Goal: Task Accomplishment & Management: Use online tool/utility

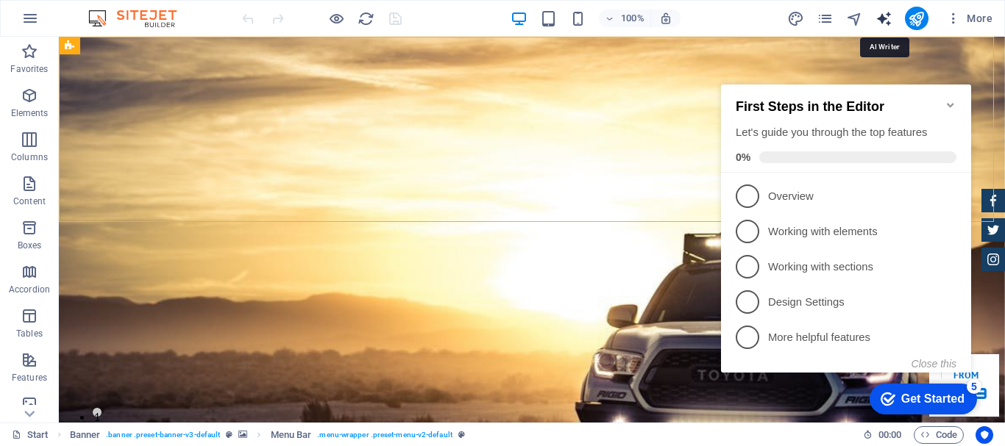
select select "English"
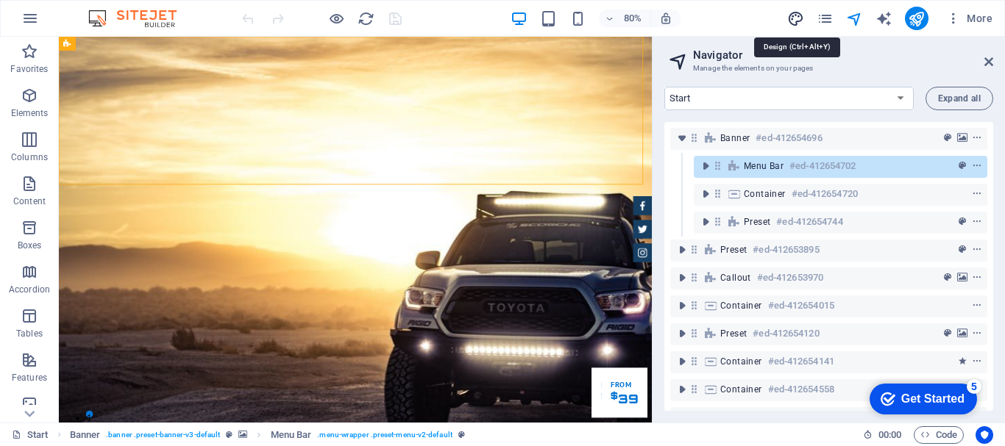
select select "px"
select select "400"
select select "px"
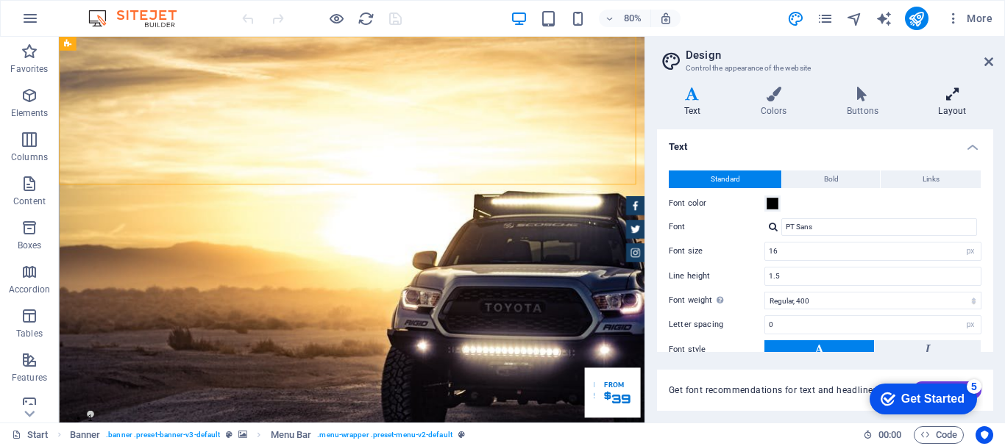
click at [956, 96] on icon at bounding box center [952, 94] width 82 height 15
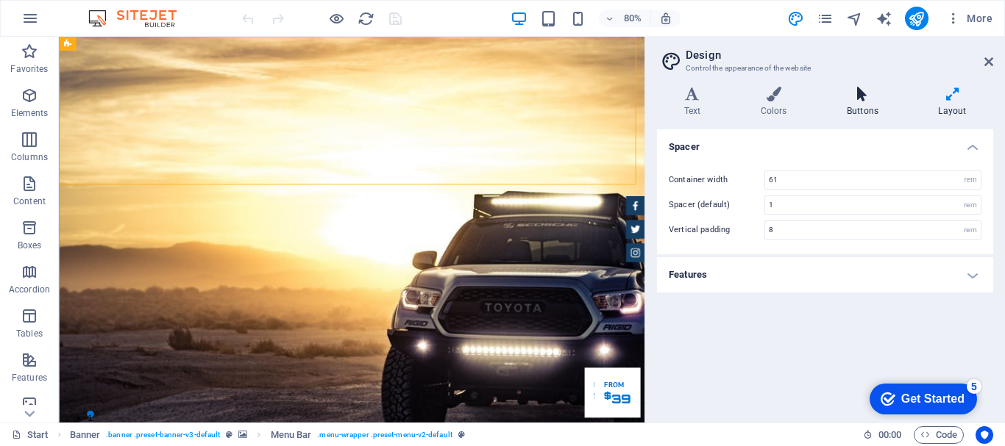
click at [877, 99] on icon at bounding box center [861, 94] width 85 height 15
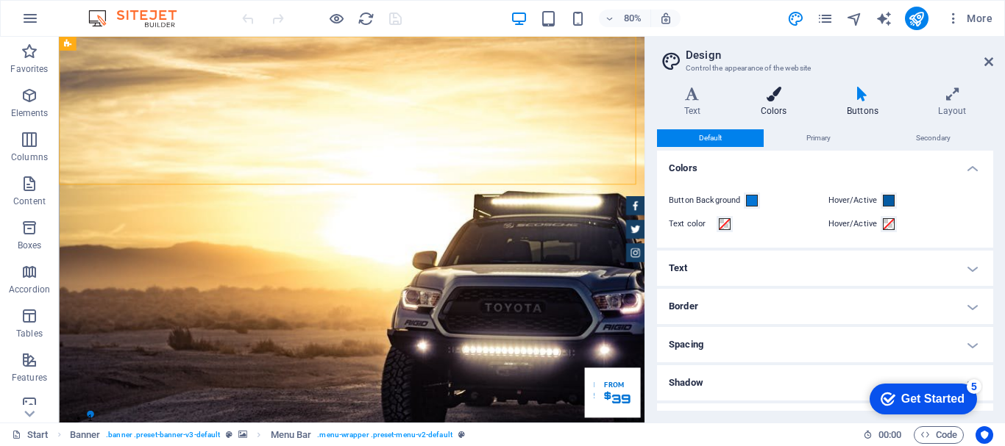
click at [785, 96] on icon at bounding box center [773, 94] width 80 height 15
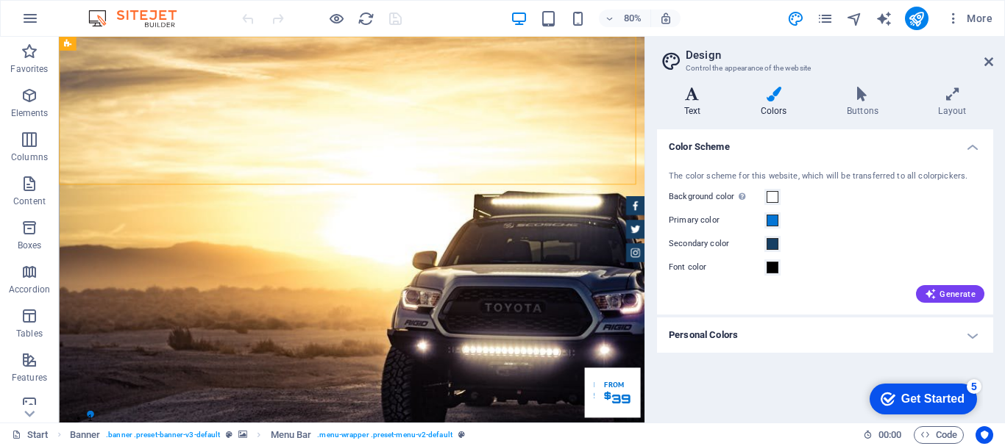
click at [685, 96] on icon at bounding box center [692, 94] width 71 height 15
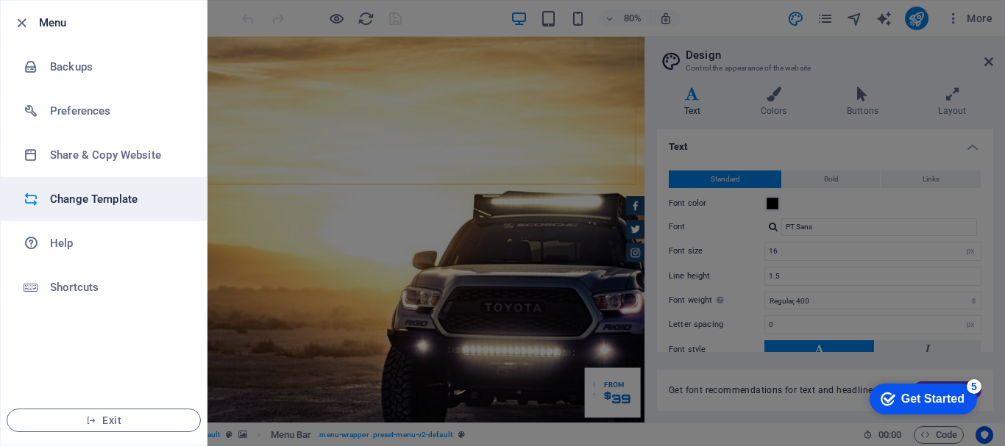
click at [157, 193] on h6 "Change Template" at bounding box center [118, 199] width 136 height 18
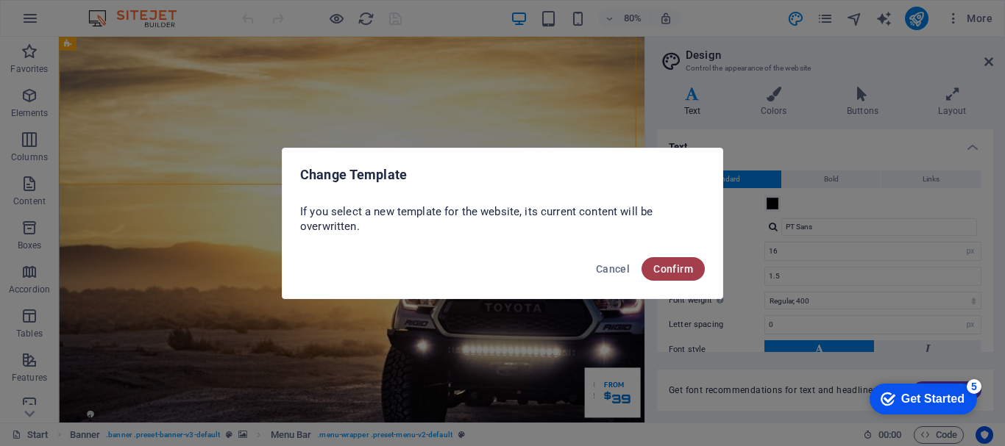
click at [688, 274] on span "Confirm" at bounding box center [673, 269] width 40 height 12
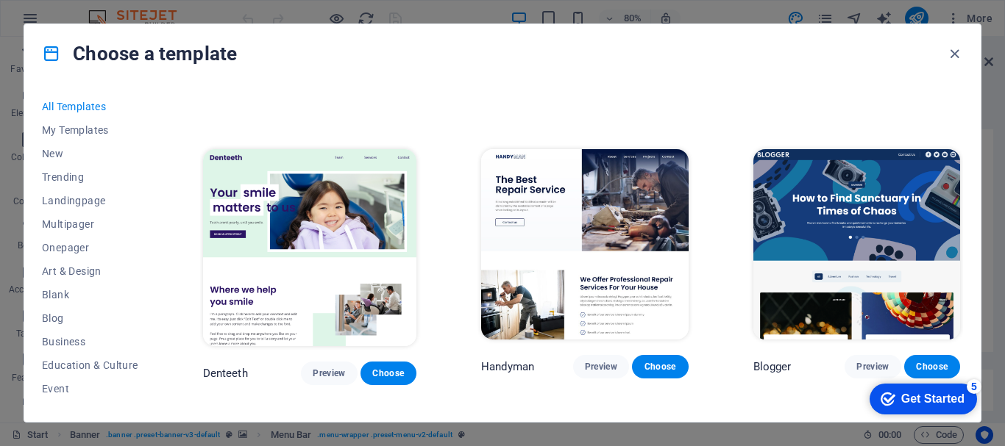
scroll to position [2574, 0]
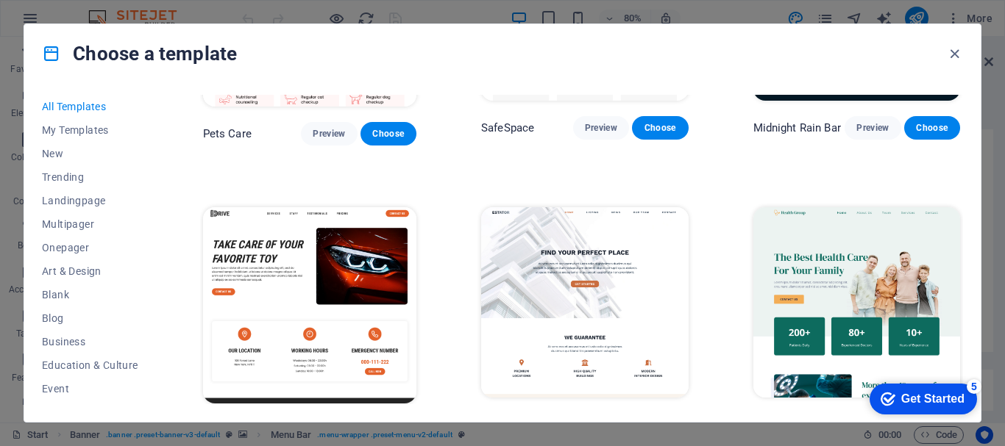
drag, startPoint x: 159, startPoint y: 198, endPoint x: 158, endPoint y: 215, distance: 17.7
click at [158, 215] on div "All Templates My Templates New Trending Landingpage Multipager Onepager Art & D…" at bounding box center [502, 252] width 956 height 339
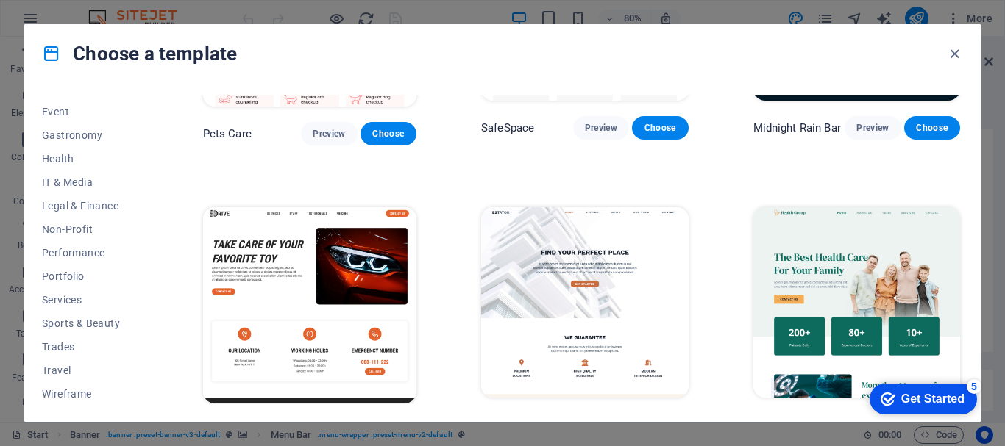
scroll to position [279, 0]
click at [79, 360] on button "Travel" at bounding box center [90, 369] width 96 height 24
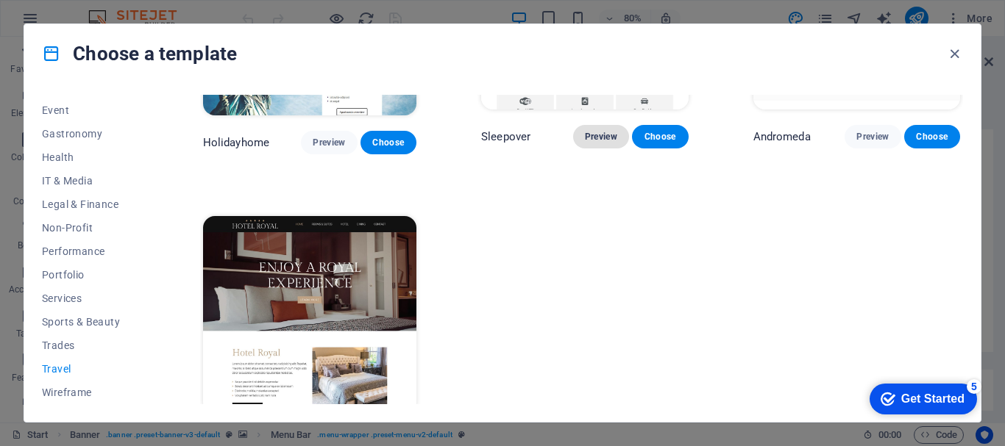
scroll to position [507, 0]
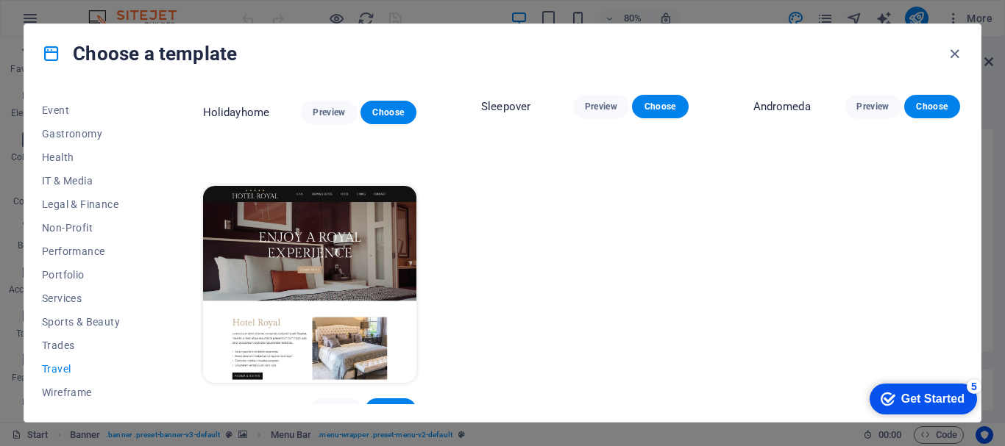
click at [393, 404] on span "Choose" at bounding box center [391, 410] width 28 height 12
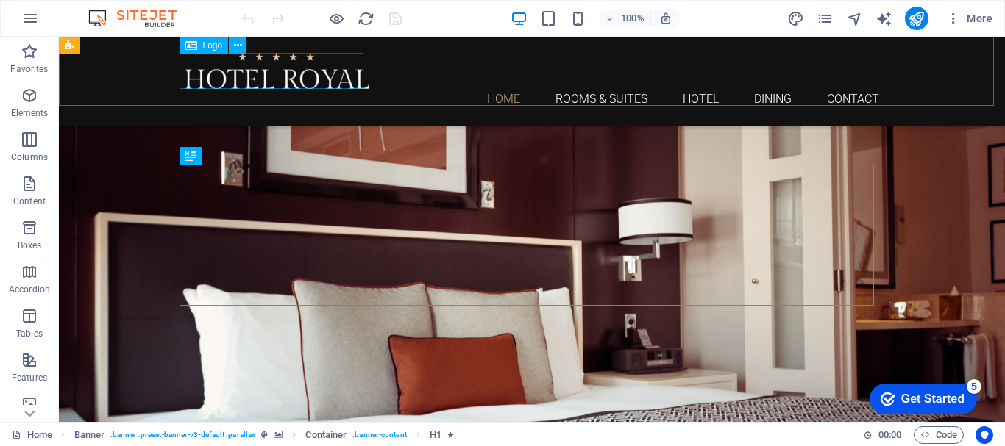
click at [330, 87] on div at bounding box center [532, 71] width 694 height 36
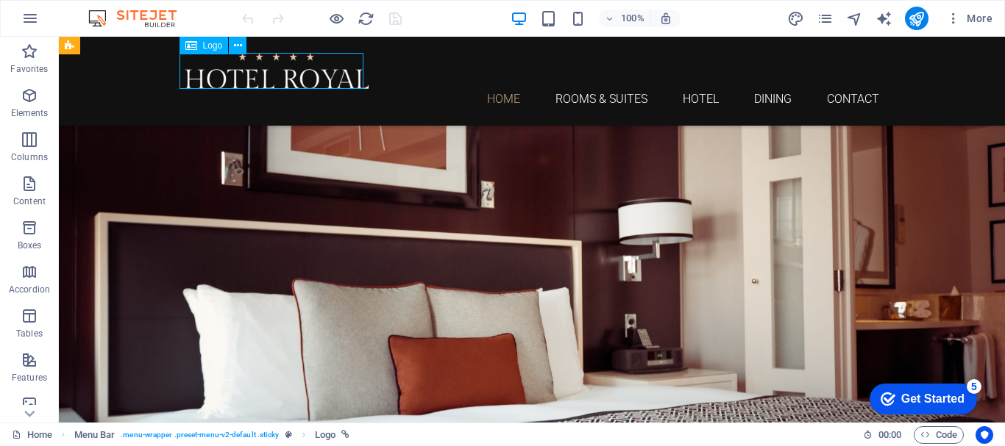
click at [330, 87] on div at bounding box center [532, 71] width 694 height 36
click at [71, 89] on div "Home Rooms & Suites Hotel Dining Contact" at bounding box center [532, 81] width 946 height 89
select select "px"
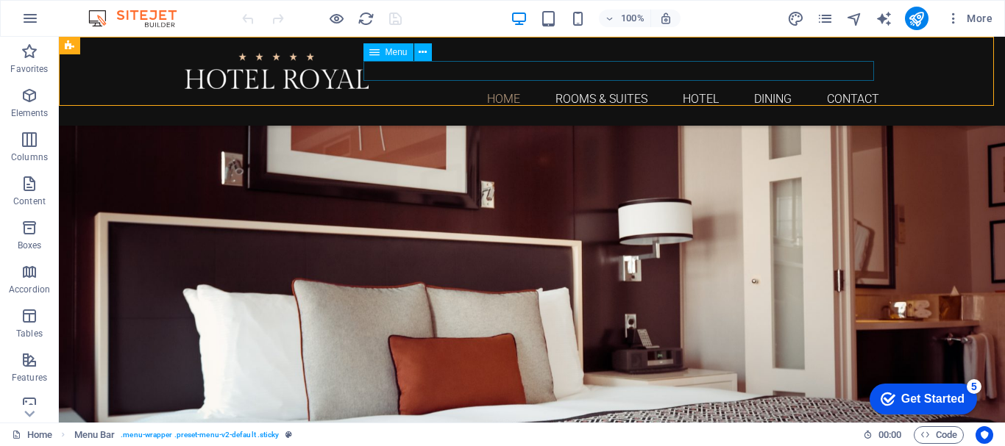
click at [443, 89] on nav "Home Rooms & Suites Hotel Dining Contact" at bounding box center [532, 99] width 694 height 20
click at [324, 76] on div at bounding box center [532, 71] width 694 height 36
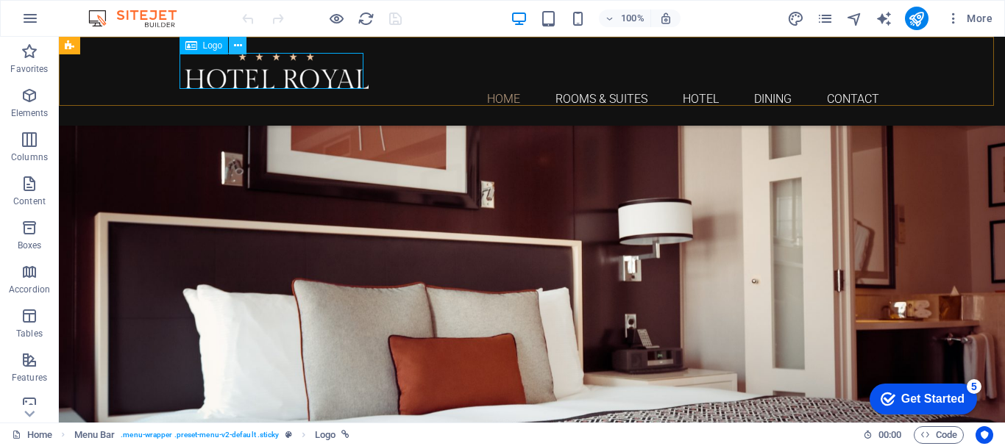
click at [238, 47] on icon at bounding box center [238, 45] width 8 height 15
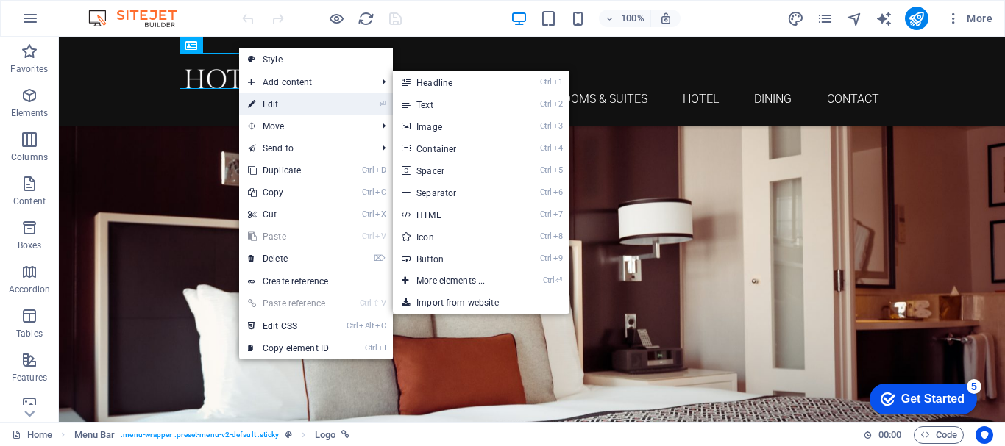
click at [274, 105] on link "⏎ Edit" at bounding box center [288, 104] width 99 height 22
select select "px"
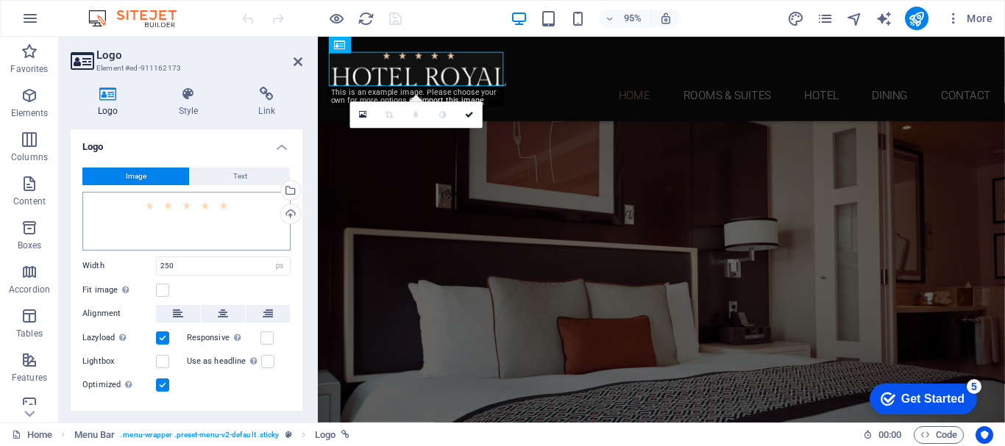
scroll to position [30, 0]
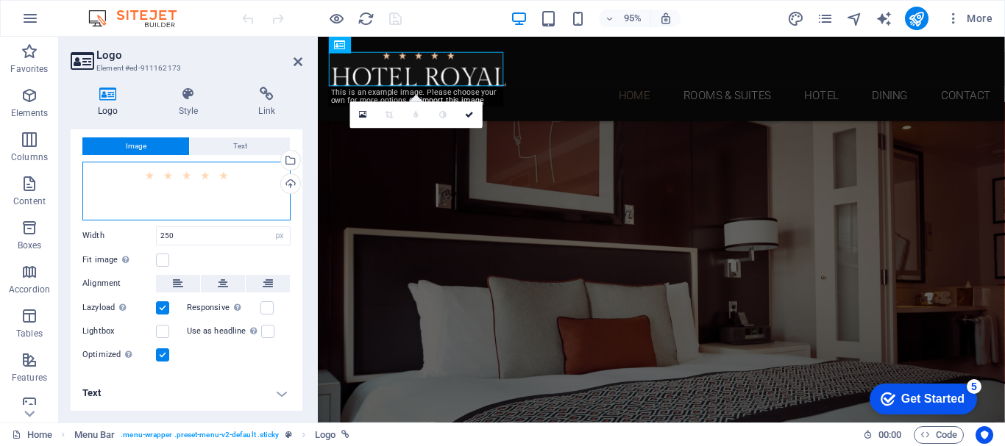
click at [210, 199] on div "Drag files here, click to choose files or select files from Files or our free s…" at bounding box center [186, 191] width 208 height 59
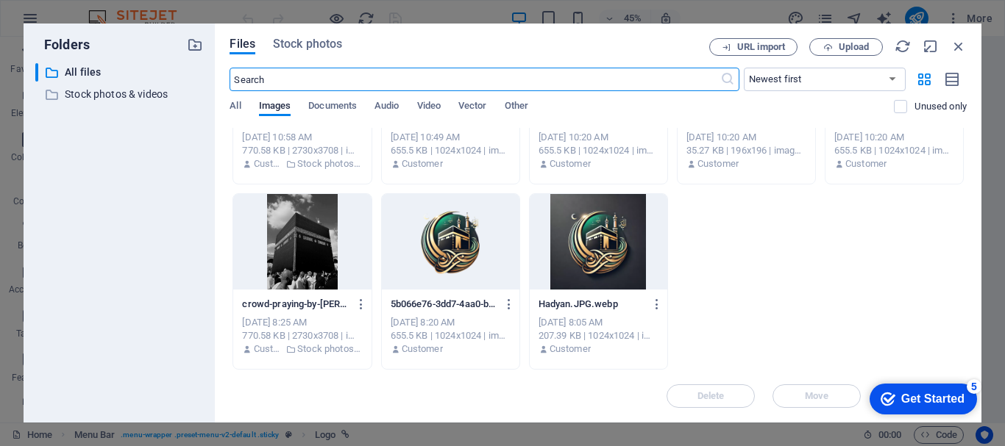
scroll to position [0, 0]
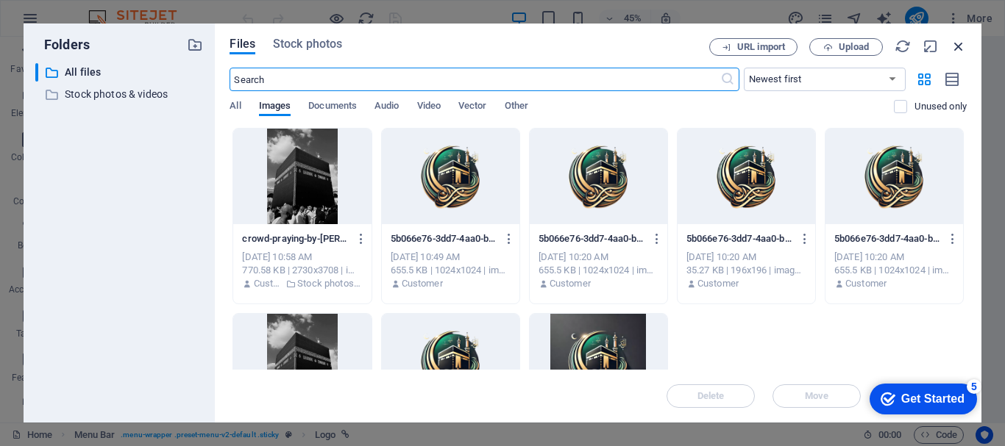
drag, startPoint x: 957, startPoint y: 48, endPoint x: 596, endPoint y: 90, distance: 362.9
click at [957, 48] on icon "button" at bounding box center [958, 46] width 16 height 16
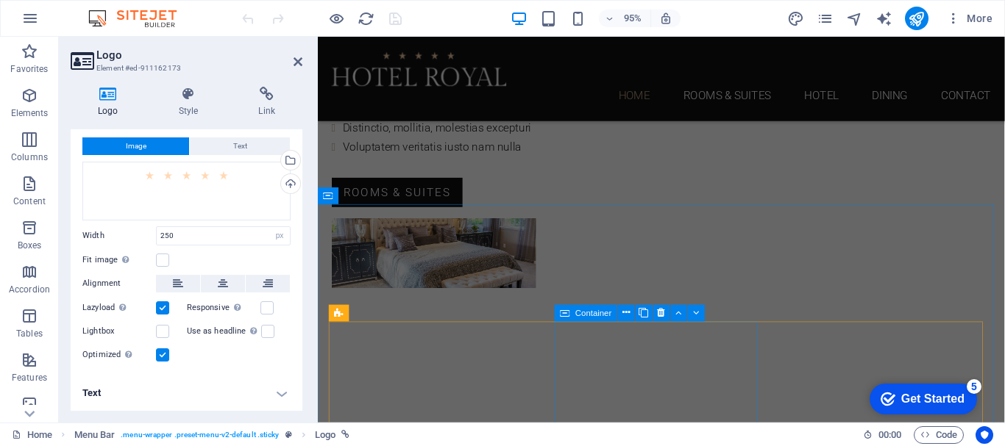
scroll to position [1177, 0]
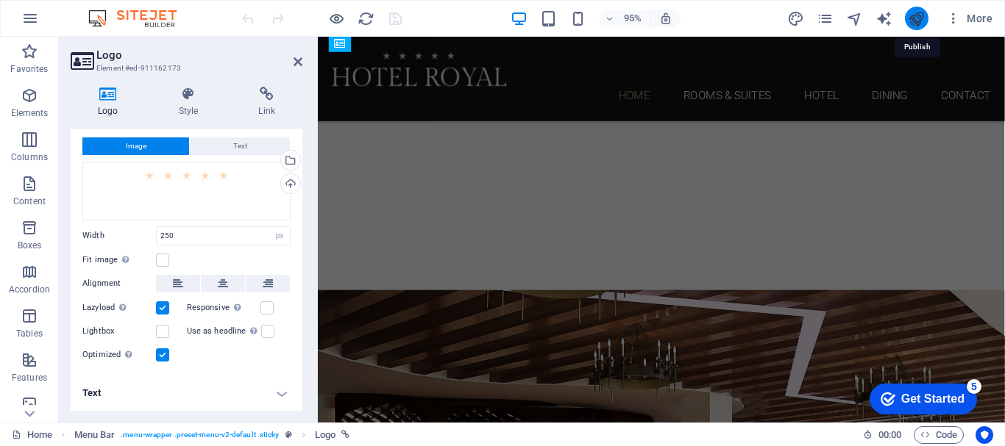
click at [913, 21] on icon "publish" at bounding box center [916, 18] width 17 height 17
